Goal: Obtain resource: Download file/media

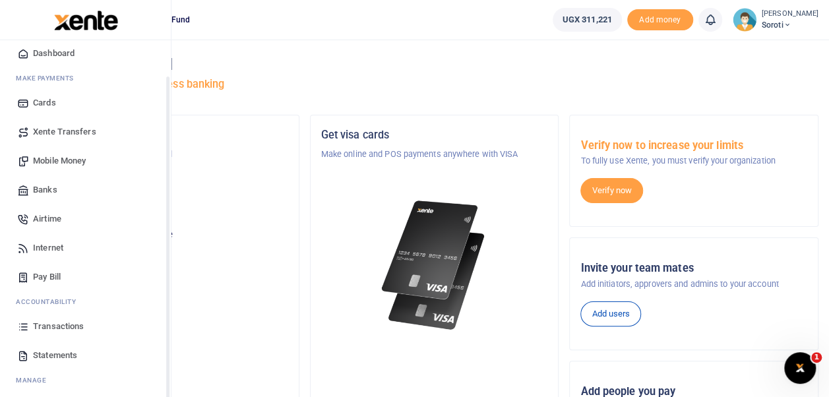
scroll to position [73, 0]
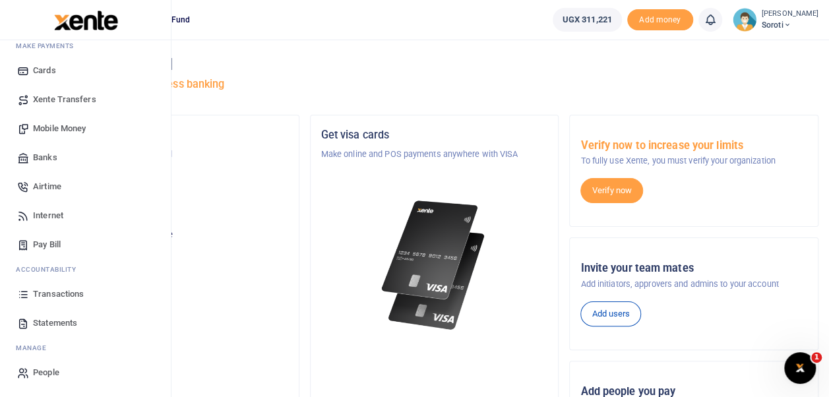
click at [56, 324] on span "Statements" at bounding box center [55, 323] width 44 height 13
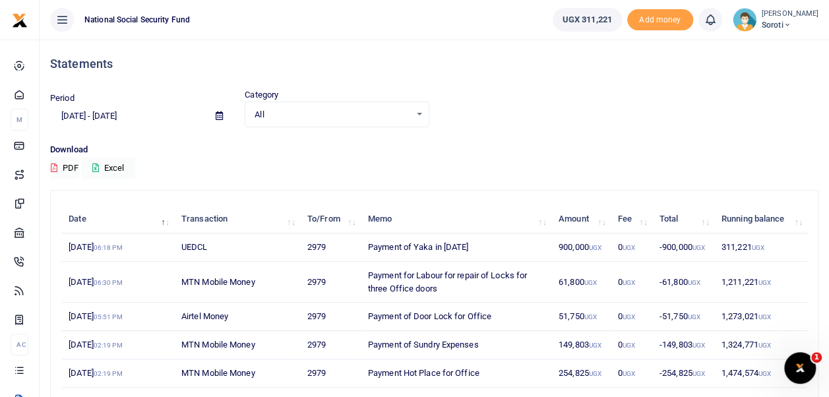
click at [219, 117] on icon at bounding box center [219, 115] width 7 height 9
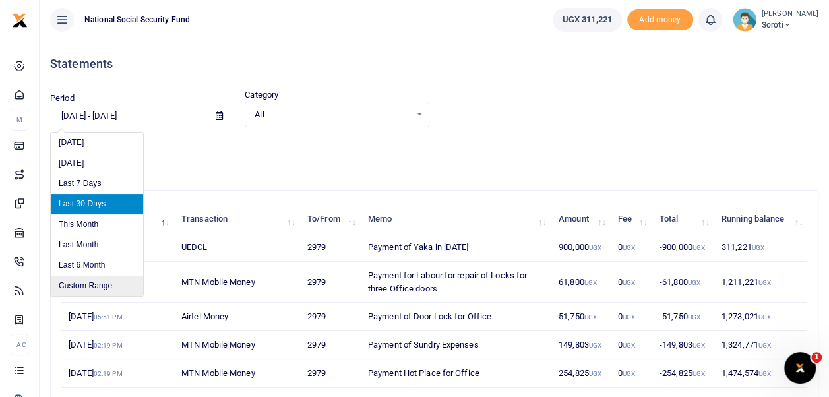
click at [84, 282] on li "Custom Range" at bounding box center [97, 286] width 92 height 20
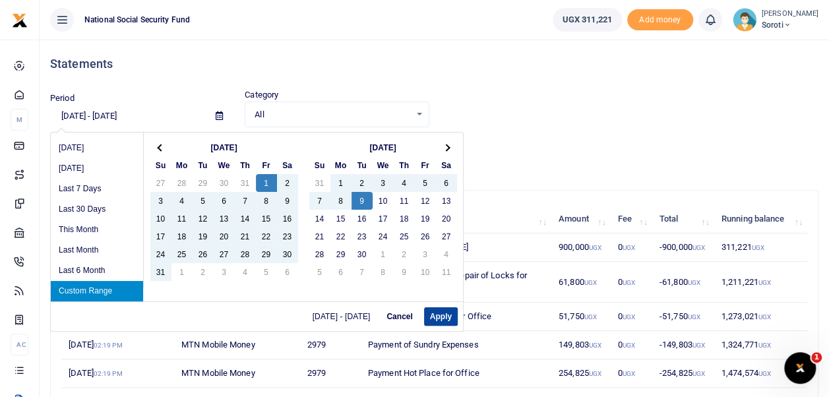
scroll to position [132, 0]
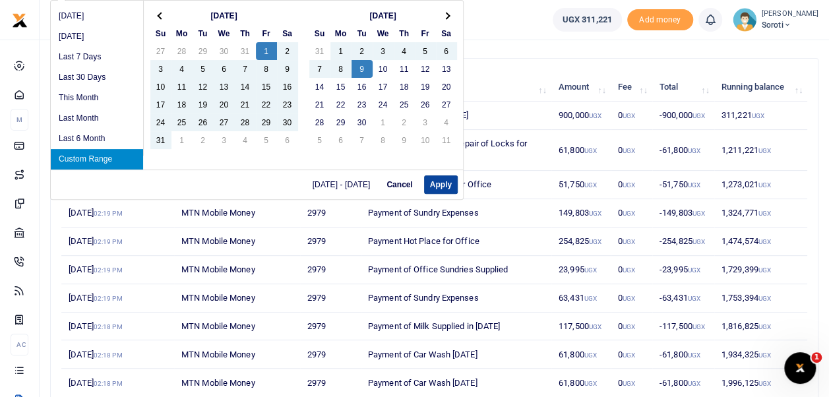
click at [443, 182] on button "Apply" at bounding box center [441, 184] width 34 height 18
type input "[DATE] - [DATE]"
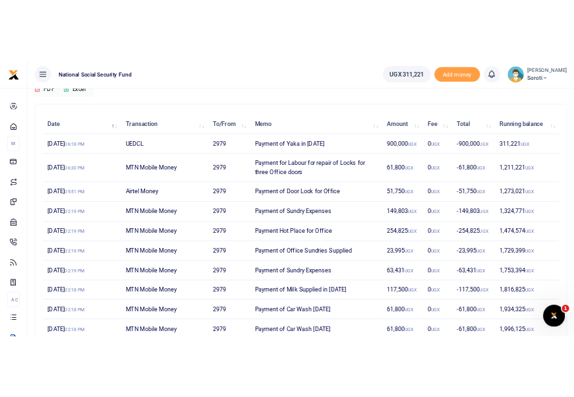
scroll to position [20, 0]
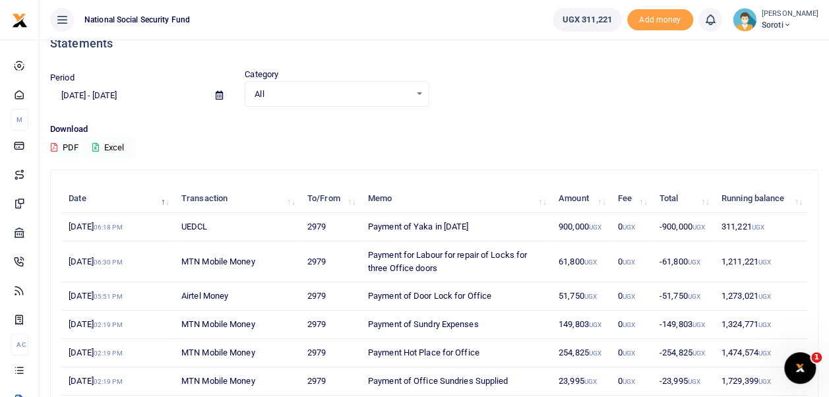
click at [103, 146] on button "Excel" at bounding box center [108, 148] width 54 height 22
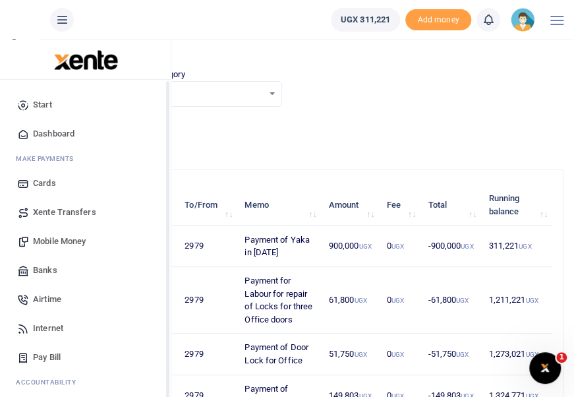
click at [61, 129] on span "Dashboard" at bounding box center [54, 133] width 42 height 13
